Goal: Task Accomplishment & Management: Manage account settings

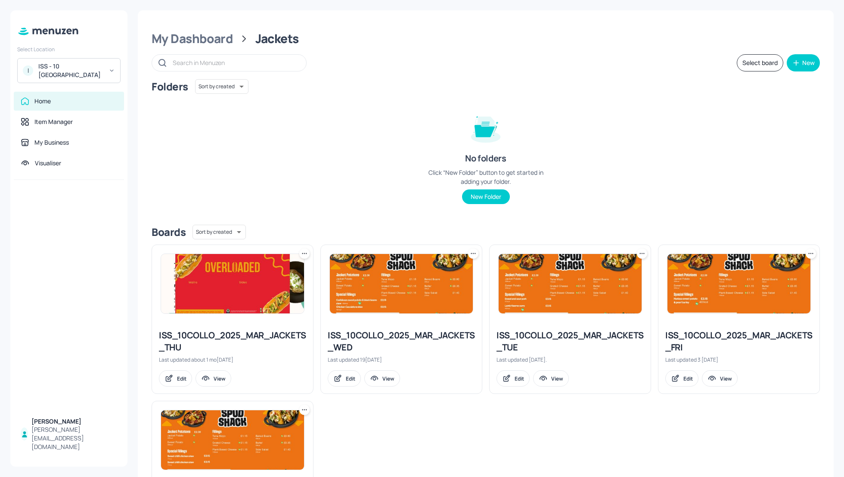
click at [303, 103] on div "Folders Sort by created id ​ No folders Click “New Folder” button to get starte…" at bounding box center [486, 148] width 669 height 139
click at [204, 42] on div "My Dashboard" at bounding box center [192, 39] width 81 height 16
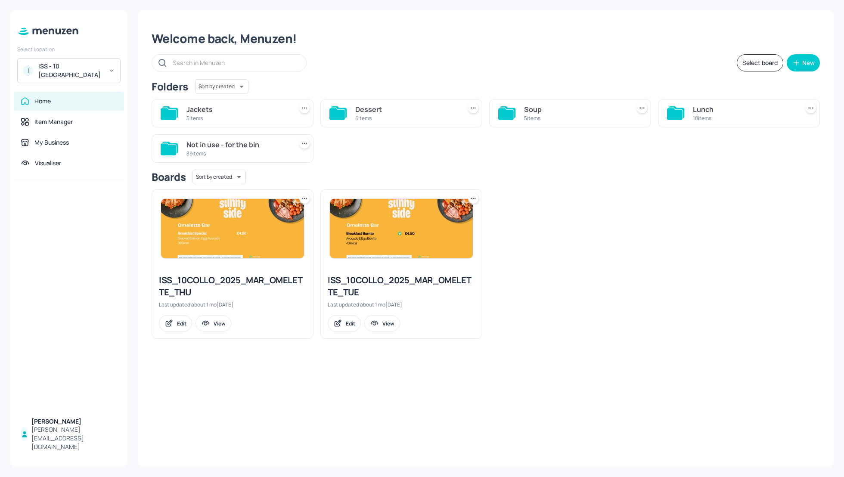
click at [576, 70] on div "Select board New" at bounding box center [486, 62] width 669 height 17
click at [698, 109] on div "Lunch" at bounding box center [744, 109] width 103 height 10
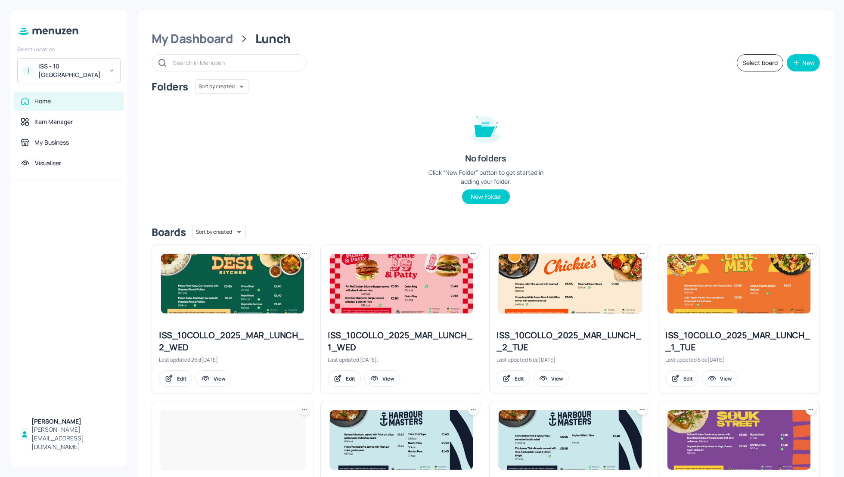
click at [636, 68] on div "Select board New" at bounding box center [486, 62] width 669 height 17
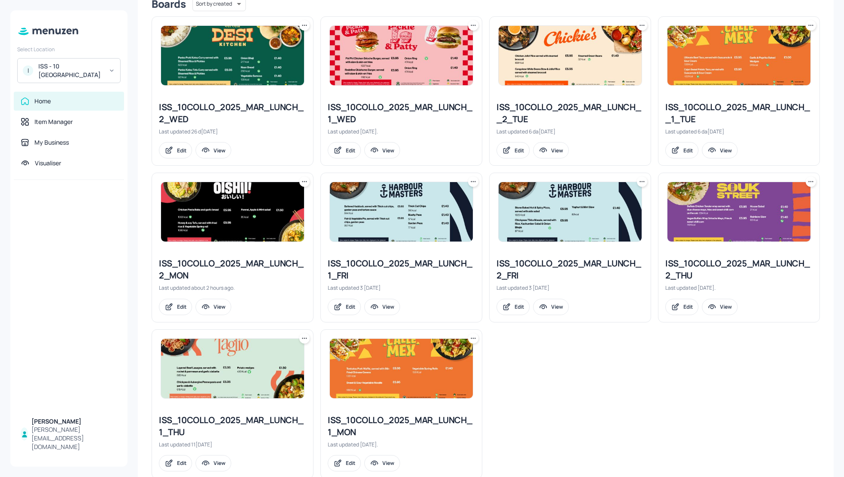
scroll to position [226, 0]
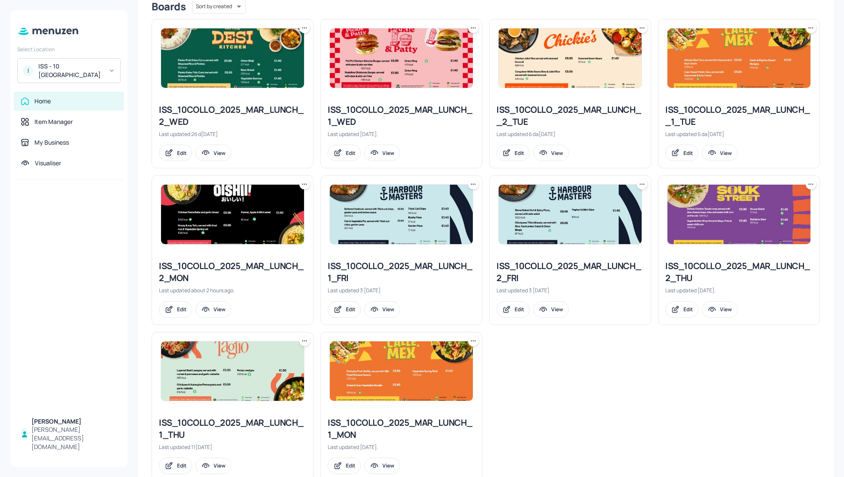
click at [207, 266] on div "ISS_10COLLO_2025_MAR_LUNCH_2_MON" at bounding box center [232, 272] width 147 height 24
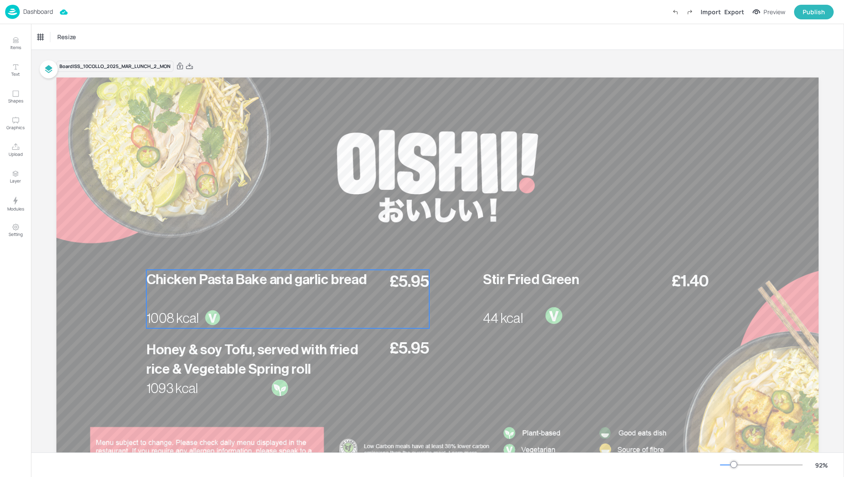
click at [267, 282] on span "Chicken Pasta Bake and garlic bread" at bounding box center [256, 280] width 221 height 14
click at [283, 254] on icon "Edit Item" at bounding box center [282, 254] width 3 height 3
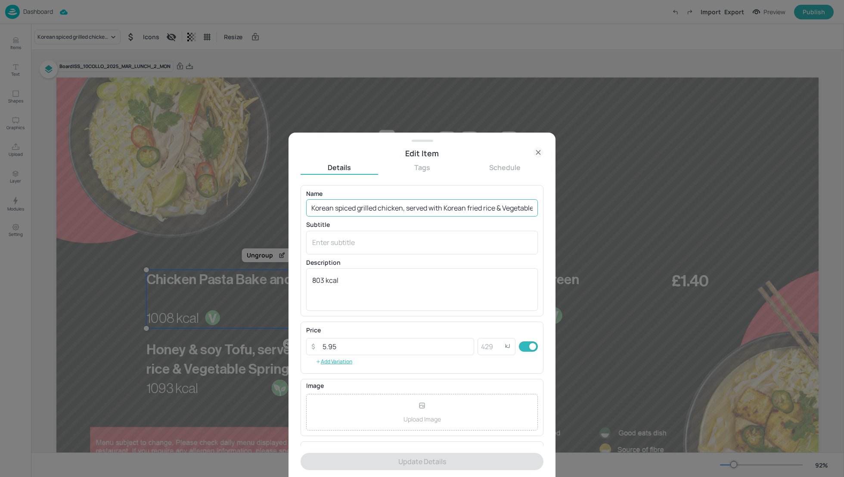
click at [350, 212] on input "Korean spiced grilled chicken, served with Korean fried rice & Vegetable Spring…" at bounding box center [422, 207] width 232 height 17
paste input "803 Kcal"
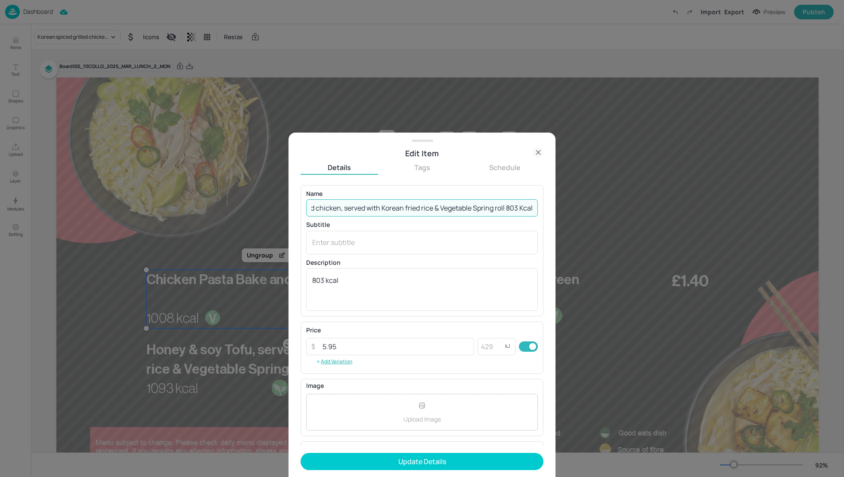
scroll to position [0, 65]
drag, startPoint x: 531, startPoint y: 207, endPoint x: 505, endPoint y: 205, distance: 26.3
click at [505, 205] on input "Korean spiced grilled chicken, served with Korean fried rice & Vegetable Spring…" at bounding box center [422, 207] width 232 height 17
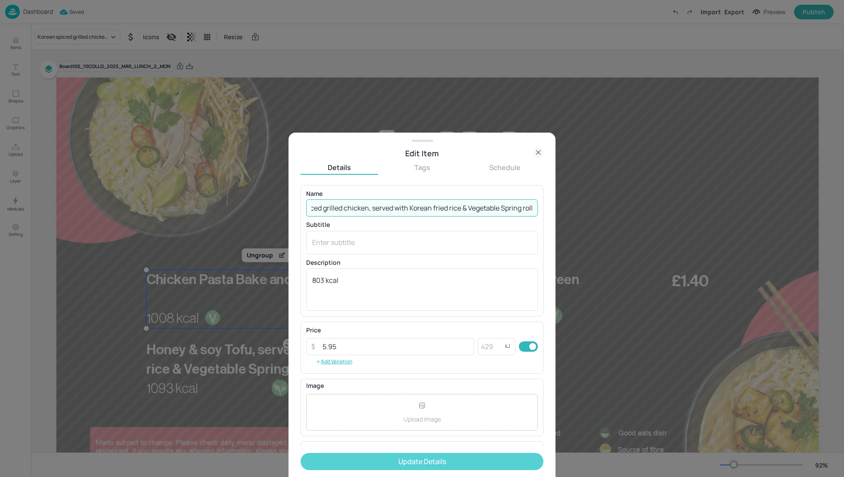
type input "Korean spiced grilled chicken, served with Korean fried rice & Vegetable Spring…"
click at [468, 462] on button "Update Details" at bounding box center [422, 461] width 243 height 17
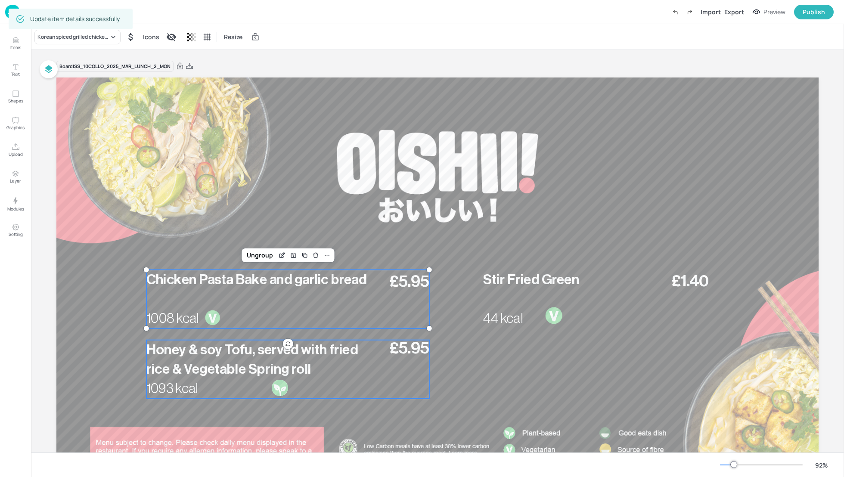
click at [369, 376] on div "£5.95 Honey & soy Tofu, served with fried rice & Vegetable Spring roll 1093 kcal" at bounding box center [287, 369] width 283 height 59
click at [336, 286] on p "Chicken Pasta Bake and garlic bread" at bounding box center [266, 279] width 241 height 19
click at [281, 257] on icon "Edit Item" at bounding box center [282, 255] width 7 height 7
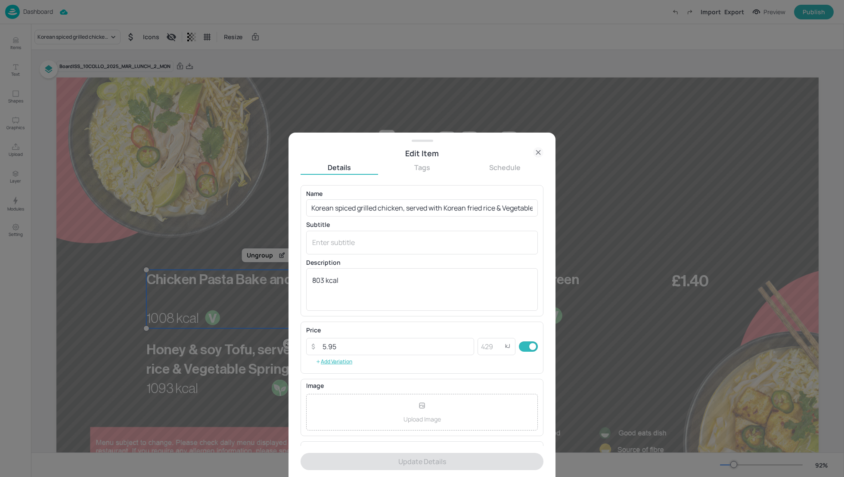
click at [241, 210] on div at bounding box center [422, 238] width 844 height 477
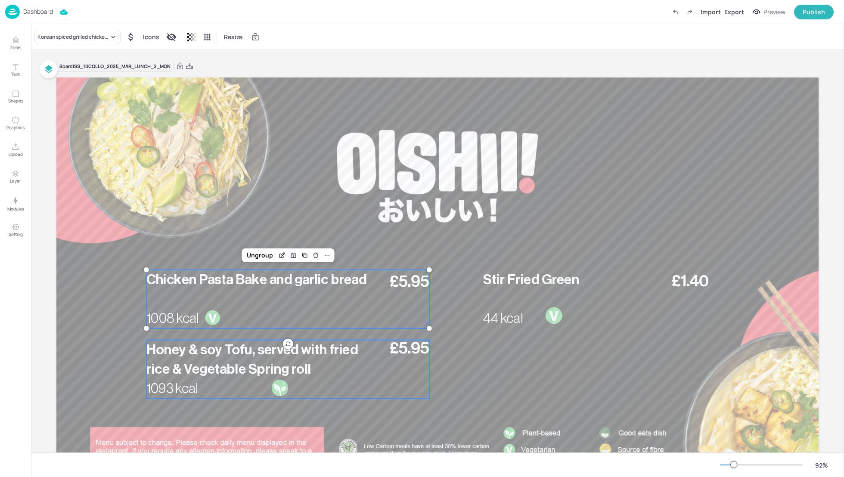
click at [271, 368] on span "Honey & soy Tofu, served with fried rice & Vegetable Spring roll" at bounding box center [252, 359] width 212 height 33
click at [264, 286] on p "Chicken Pasta Bake and garlic bread" at bounding box center [266, 279] width 241 height 19
click at [507, 295] on div "£1.40 Stir Fried Green 44 kcal" at bounding box center [596, 299] width 226 height 59
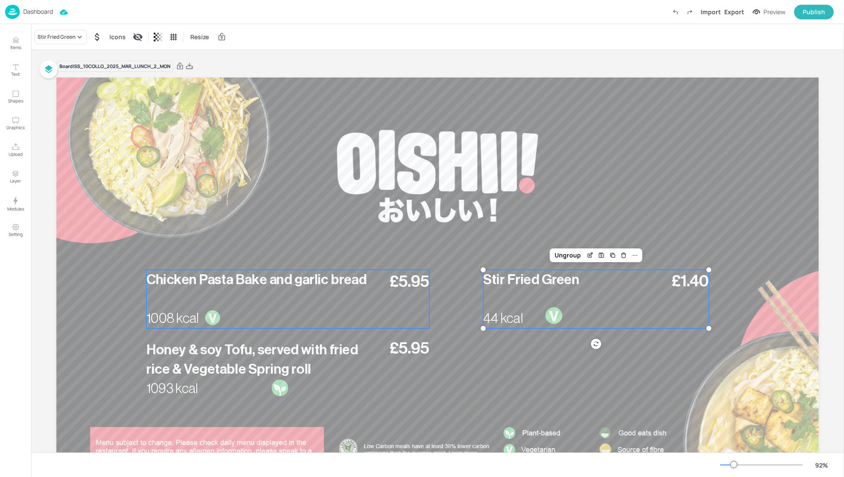
click at [333, 301] on div "£5.95 Chicken Pasta Bake and garlic bread 1008 kcal" at bounding box center [287, 299] width 283 height 59
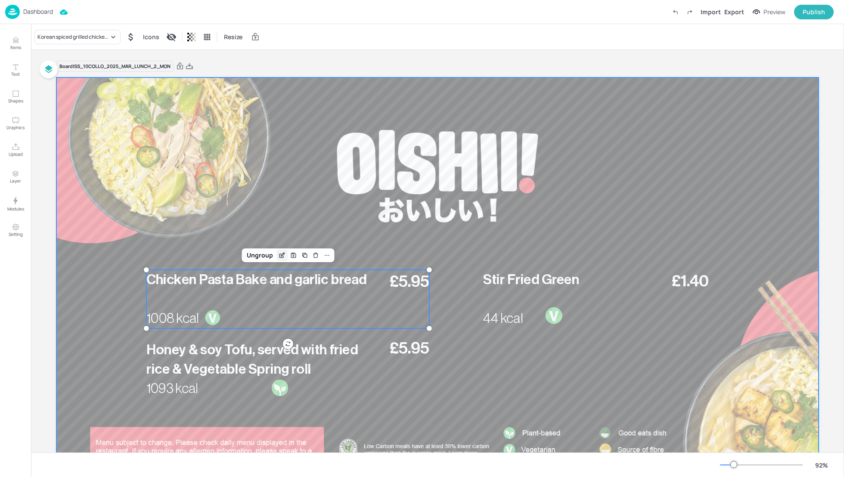
click at [280, 259] on div "Edit Item" at bounding box center [282, 255] width 11 height 11
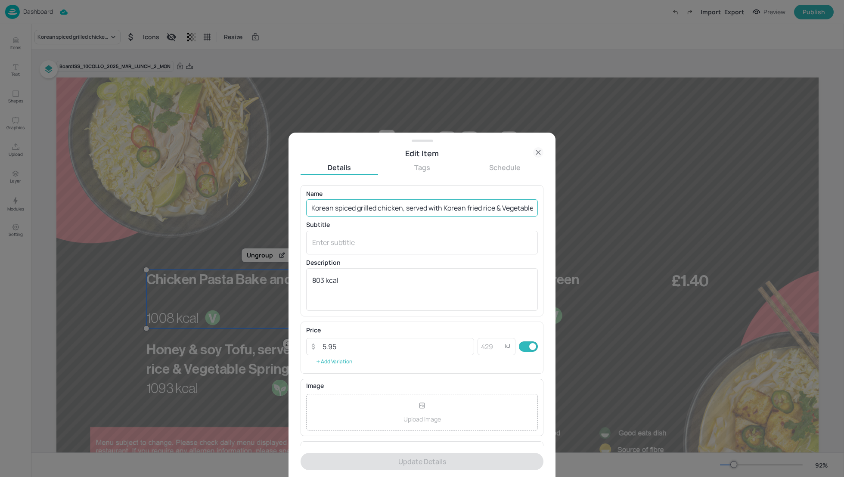
click at [395, 207] on input "Korean spiced grilled chicken, served with Korean fried rice & Vegetable Spring…" at bounding box center [422, 207] width 232 height 17
click at [429, 217] on div "Name Korean spiced grilled chicken, served with Korean fried rice & Vegetable S…" at bounding box center [422, 251] width 232 height 120
click at [405, 206] on input "Korean spiced grilled chicken, served with Korean fried rice & Vegetable Spring…" at bounding box center [422, 207] width 232 height 17
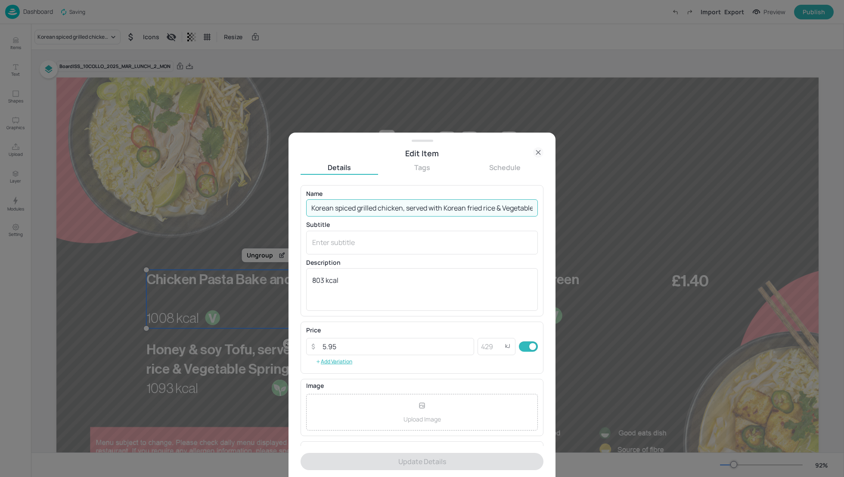
click at [405, 206] on input "Korean spiced grilled chicken, served with Korean fried rice & Vegetable Spring…" at bounding box center [422, 207] width 232 height 17
click at [395, 190] on div "Name Korean spiced grilled chicken, served with Korean fried rice & Vegetable S…" at bounding box center [422, 250] width 243 height 131
click at [490, 207] on input "Korean spiced grilled chicken, served with Korean fried rice & Vegetable Spring…" at bounding box center [422, 207] width 232 height 17
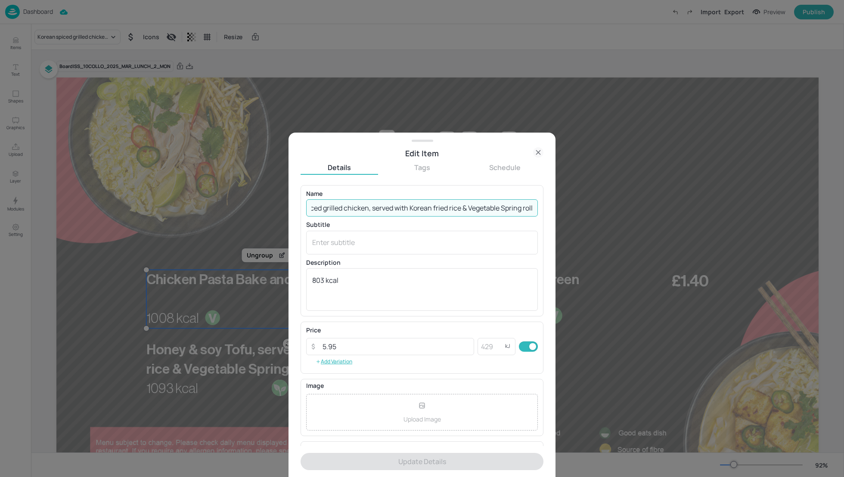
drag, startPoint x: 492, startPoint y: 207, endPoint x: 433, endPoint y: 216, distance: 59.3
click at [433, 216] on input "Korean spiced grilled chicken, served with Korean fried rice & Vegetable Spring…" at bounding box center [422, 207] width 232 height 17
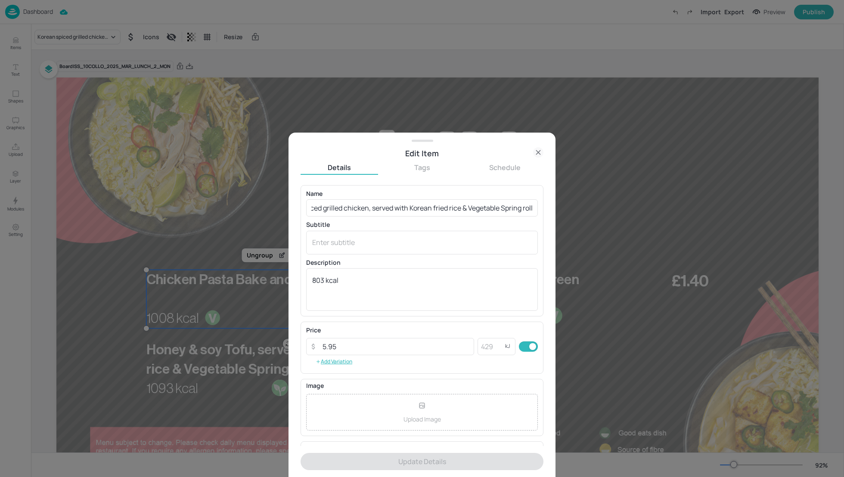
click at [413, 195] on p "Name" at bounding box center [422, 194] width 232 height 6
click at [448, 457] on form "Name Korean spiced grilled chicken, served with Korean fried rice & Vegetable S…" at bounding box center [422, 331] width 243 height 292
click at [540, 153] on icon at bounding box center [538, 152] width 10 height 10
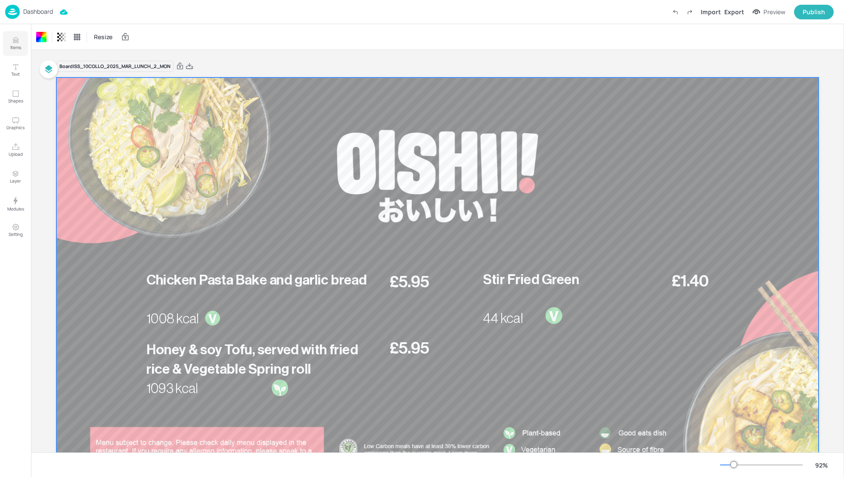
click at [8, 40] on button "Items" at bounding box center [15, 43] width 25 height 25
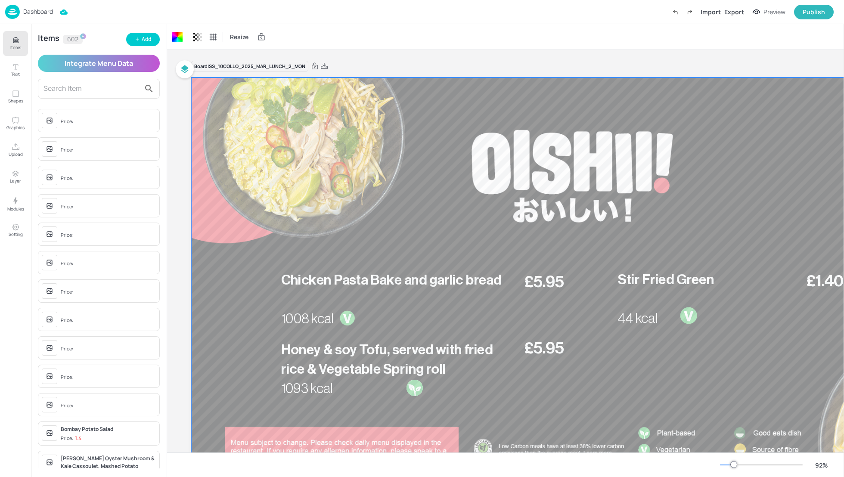
click at [87, 90] on input "text" at bounding box center [92, 89] width 97 height 14
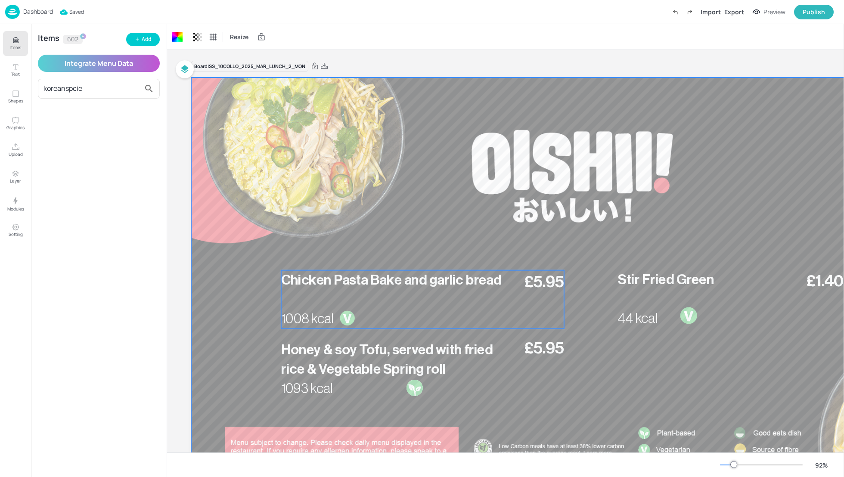
type input "koreanspcie"
click at [367, 281] on span "Chicken Pasta Bake and garlic bread" at bounding box center [391, 280] width 221 height 14
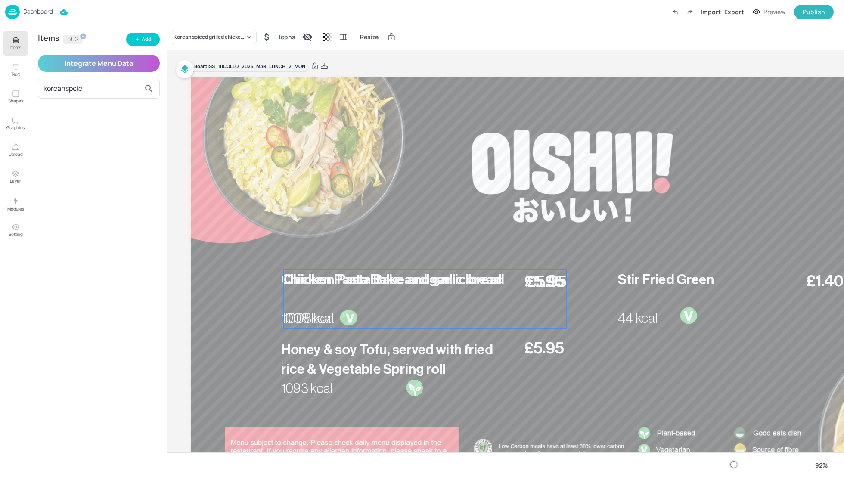
click at [372, 284] on span "Chicken Pasta Bake and garlic bread" at bounding box center [394, 280] width 221 height 14
click at [10, 48] on p "Items" at bounding box center [15, 47] width 11 height 6
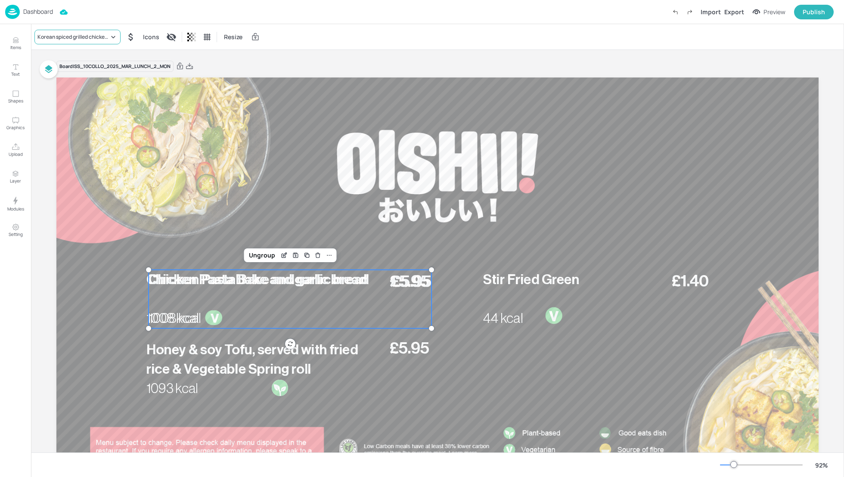
click at [59, 36] on div "Korean spiced grilled chicken, served with Korean fried rice & Vegetable Spring…" at bounding box center [73, 37] width 72 height 8
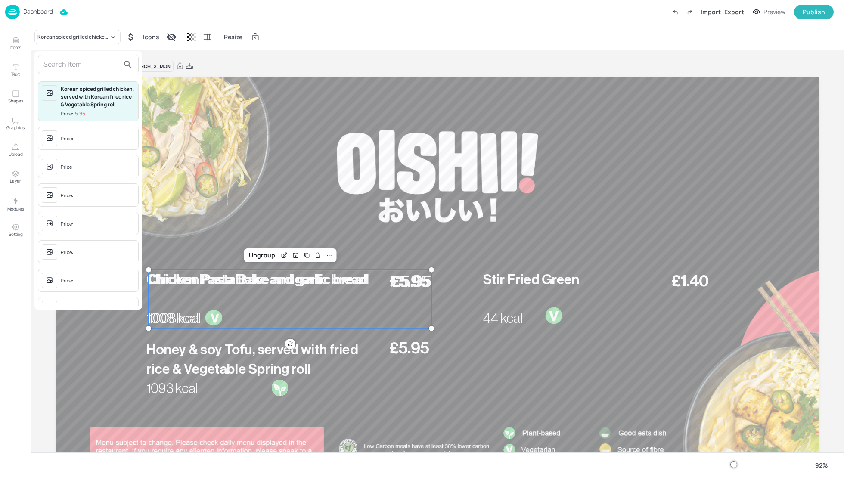
click at [61, 68] on input "text" at bounding box center [82, 65] width 76 height 14
click at [90, 104] on div "Korean spiced grilled chicken, served with Korean fried rice & Vegetable Spring…" at bounding box center [98, 96] width 74 height 23
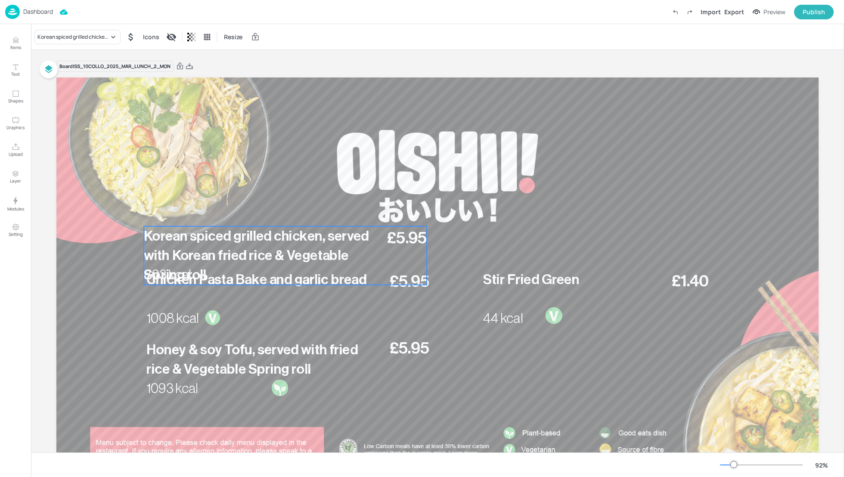
drag, startPoint x: 333, startPoint y: 296, endPoint x: 329, endPoint y: 251, distance: 44.6
click at [328, 251] on span "Korean spiced grilled chicken, served with Korean fried rice & Vegetable Spring…" at bounding box center [256, 255] width 225 height 53
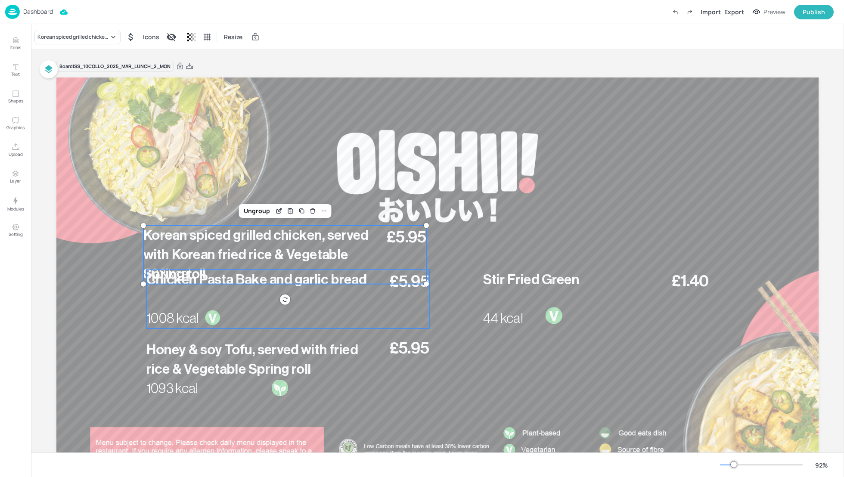
click at [326, 305] on div "£5.95 Chicken Pasta Bake and garlic bread 1008 kcal" at bounding box center [287, 299] width 283 height 59
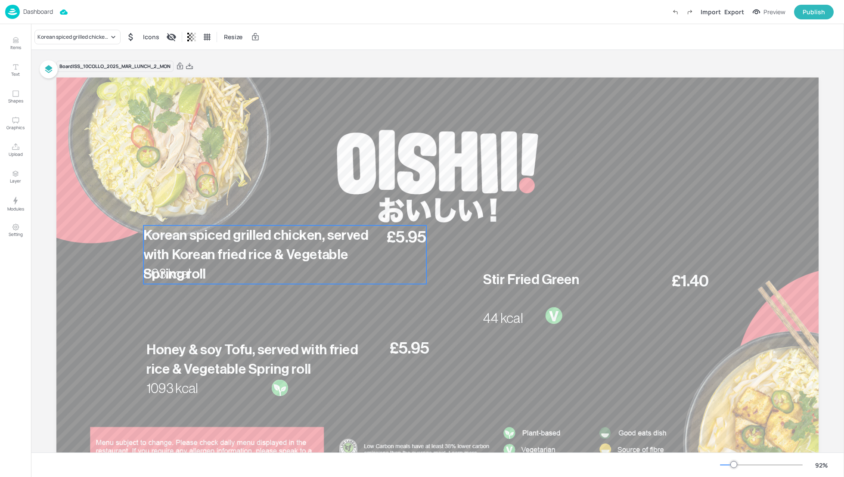
click at [273, 262] on p "Korean spiced grilled chicken, served with Korean fried rice & Vegetable Spring…" at bounding box center [263, 255] width 241 height 59
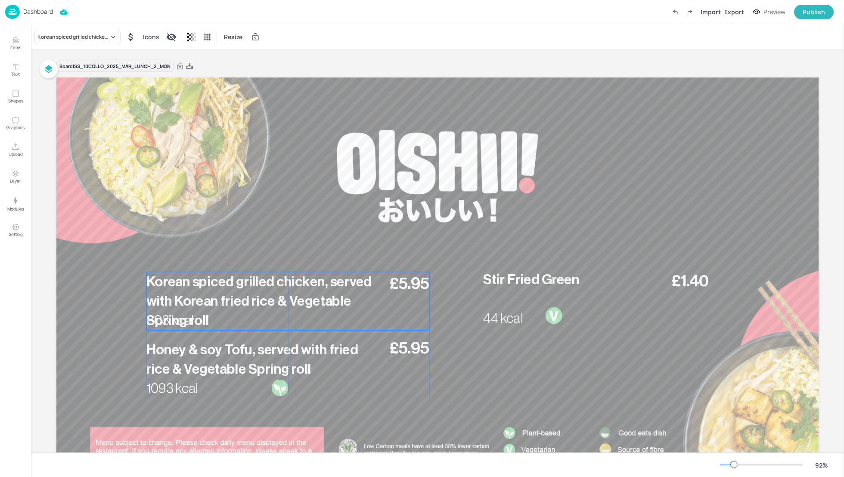
drag, startPoint x: 258, startPoint y: 253, endPoint x: 260, endPoint y: 299, distance: 46.1
click at [260, 300] on span "Korean spiced grilled chicken, served with Korean fried rice & Vegetable Spring…" at bounding box center [258, 301] width 225 height 53
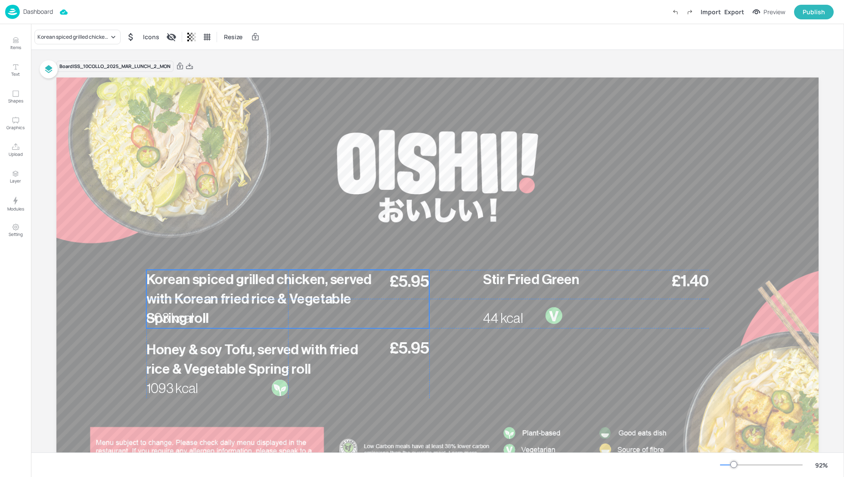
click at [262, 285] on span "Korean spiced grilled chicken, served with Korean fried rice & Vegetable Spring…" at bounding box center [258, 299] width 225 height 53
click at [277, 257] on div "Edit Item" at bounding box center [282, 255] width 11 height 11
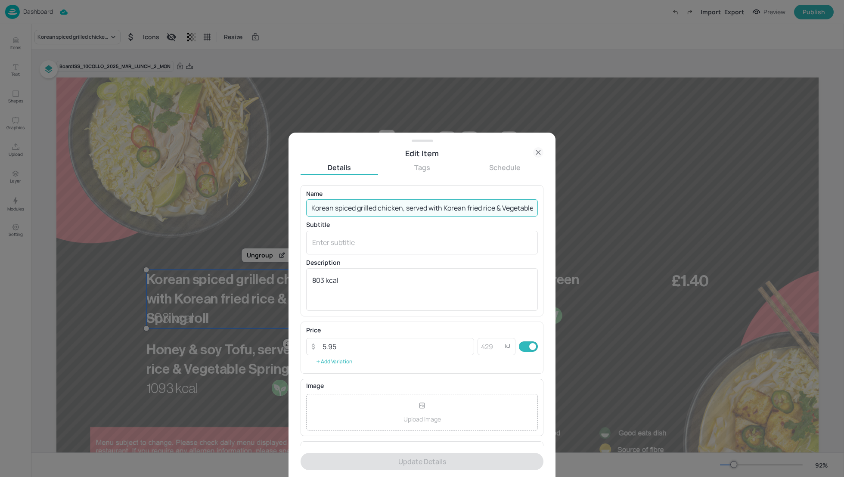
click at [467, 207] on input "Korean spiced grilled chicken, served with Korean fried rice & Vegetable Spring…" at bounding box center [422, 207] width 232 height 17
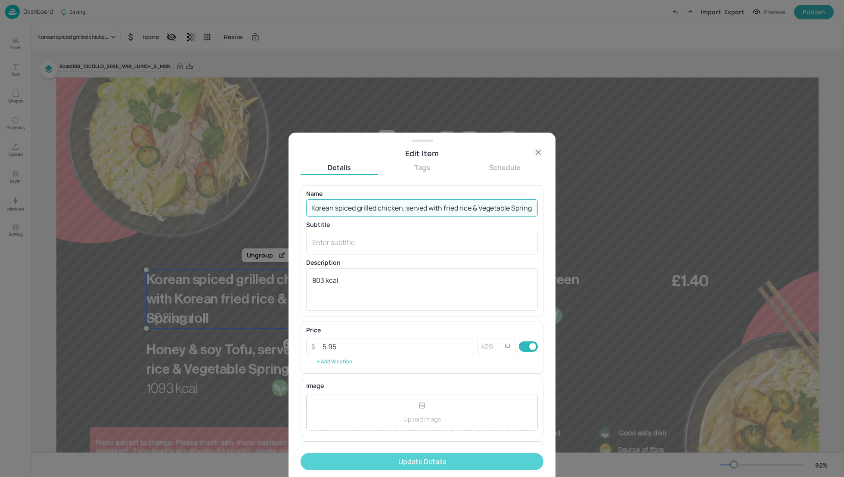
type input "Korean spiced grilled chicken, served with fried rice & Vegetable Spring roll"
click at [479, 456] on button "Update Details" at bounding box center [422, 461] width 243 height 17
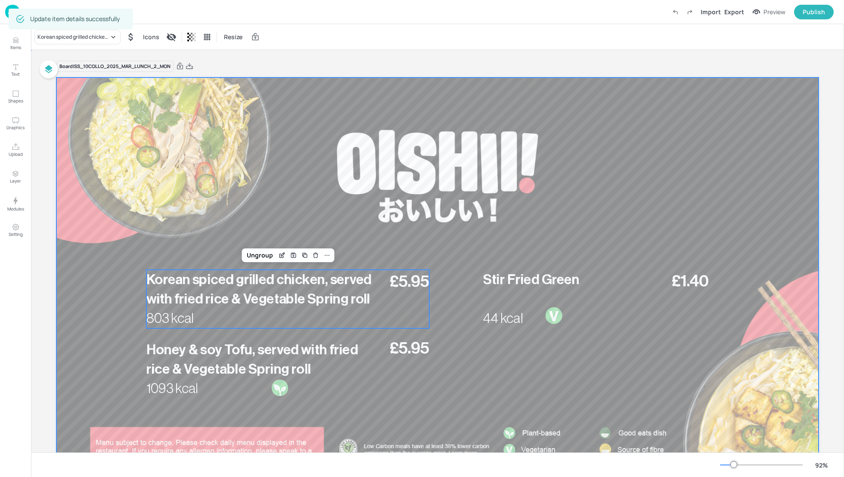
click at [108, 299] on div at bounding box center [437, 292] width 762 height 429
